Goal: Information Seeking & Learning: Learn about a topic

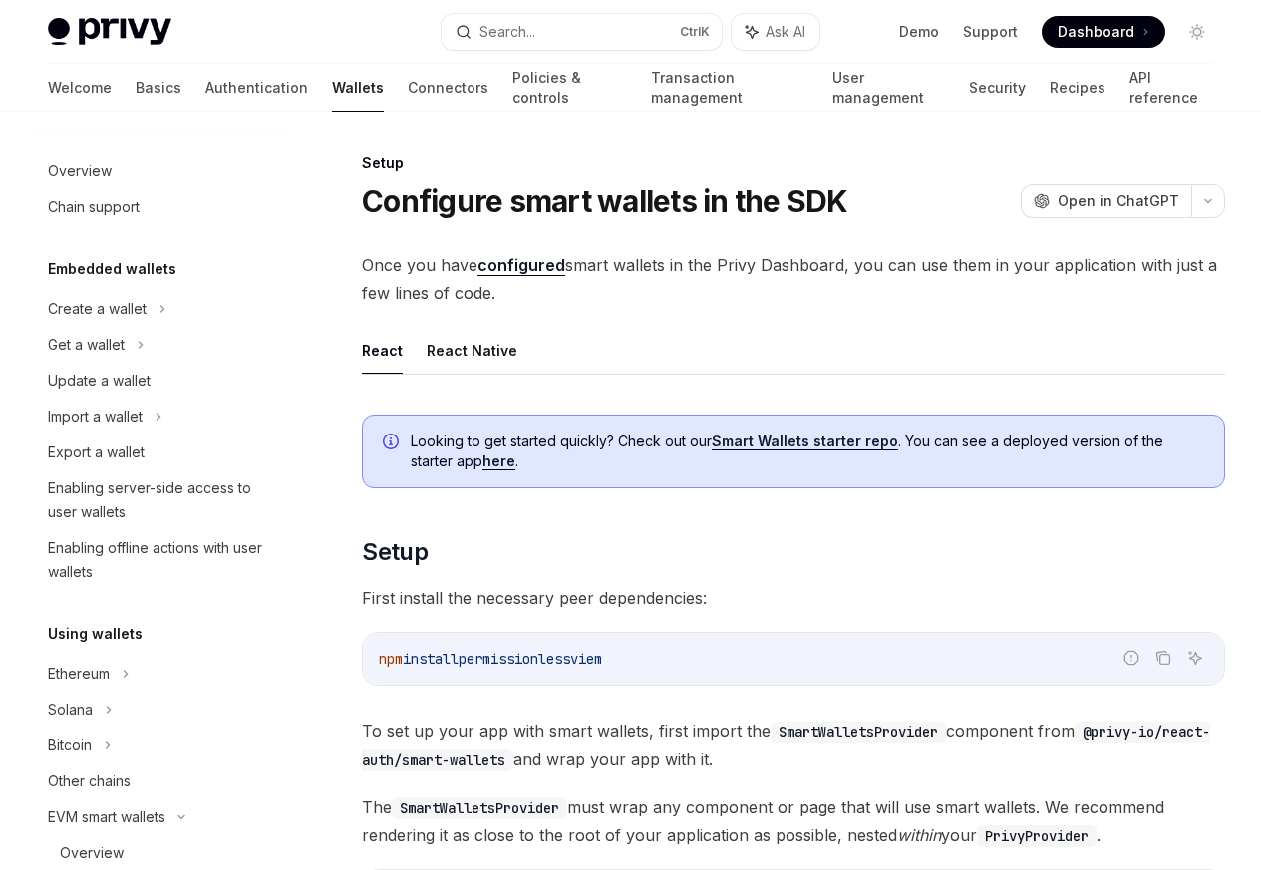
scroll to position [470, 0]
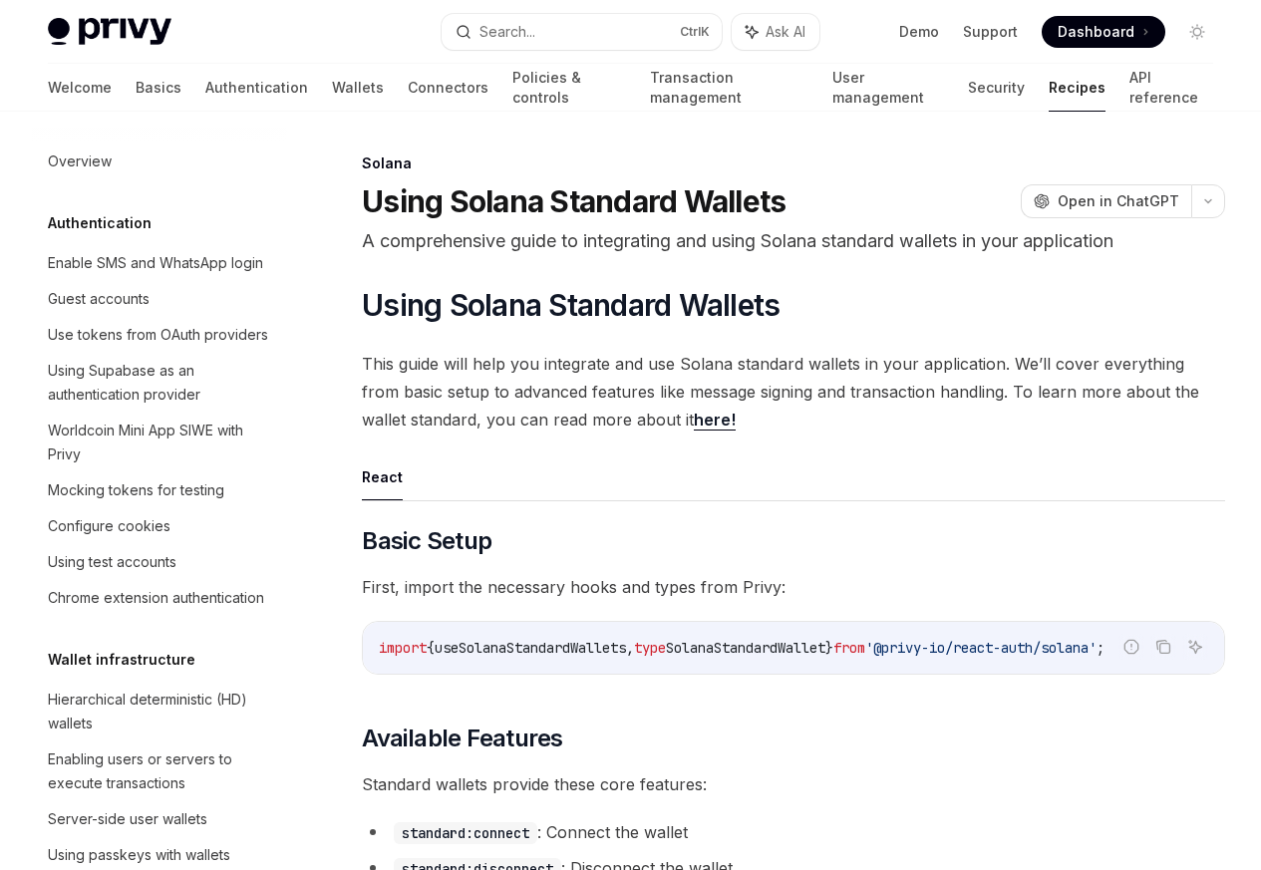
scroll to position [3206, 0]
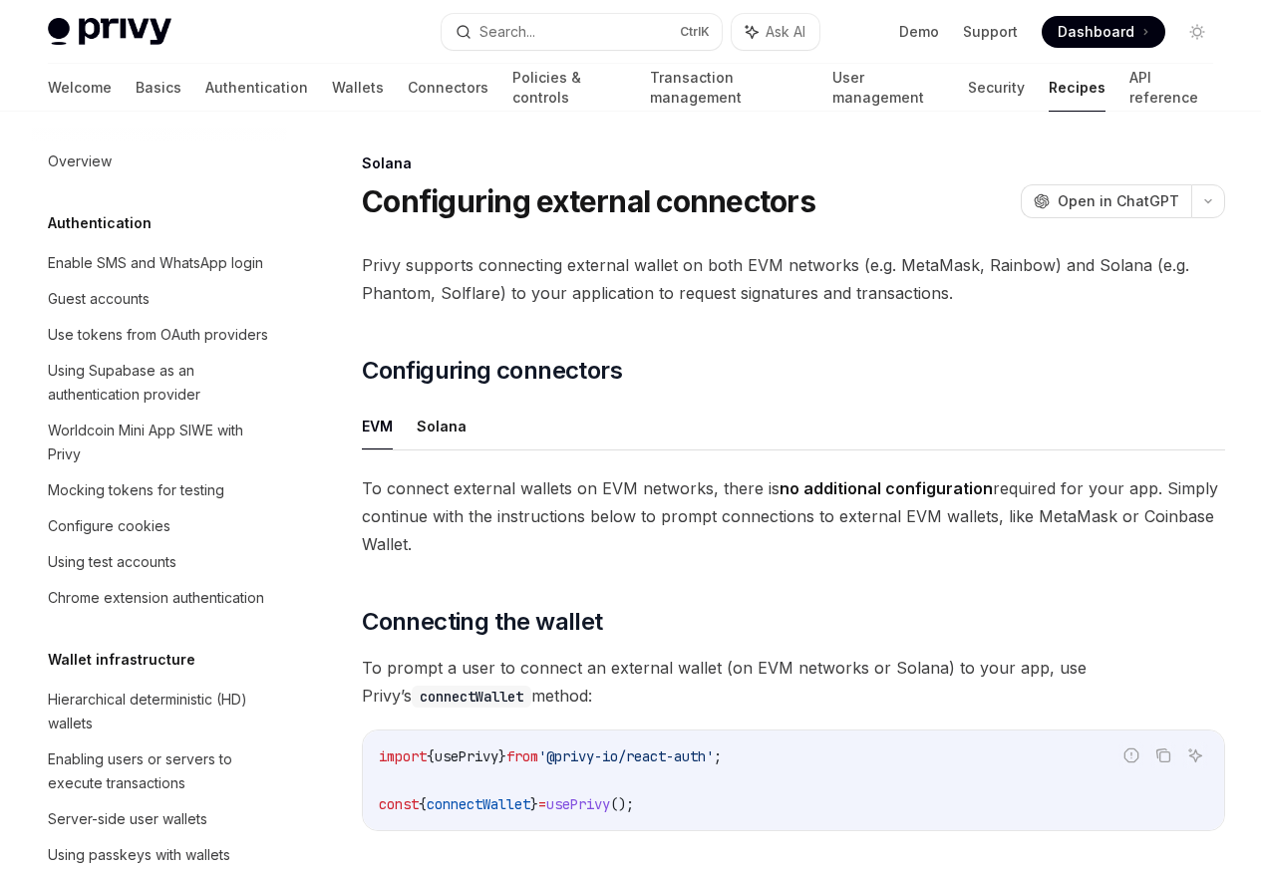
scroll to position [3193, 0]
